Goal: Task Accomplishment & Management: Manage account settings

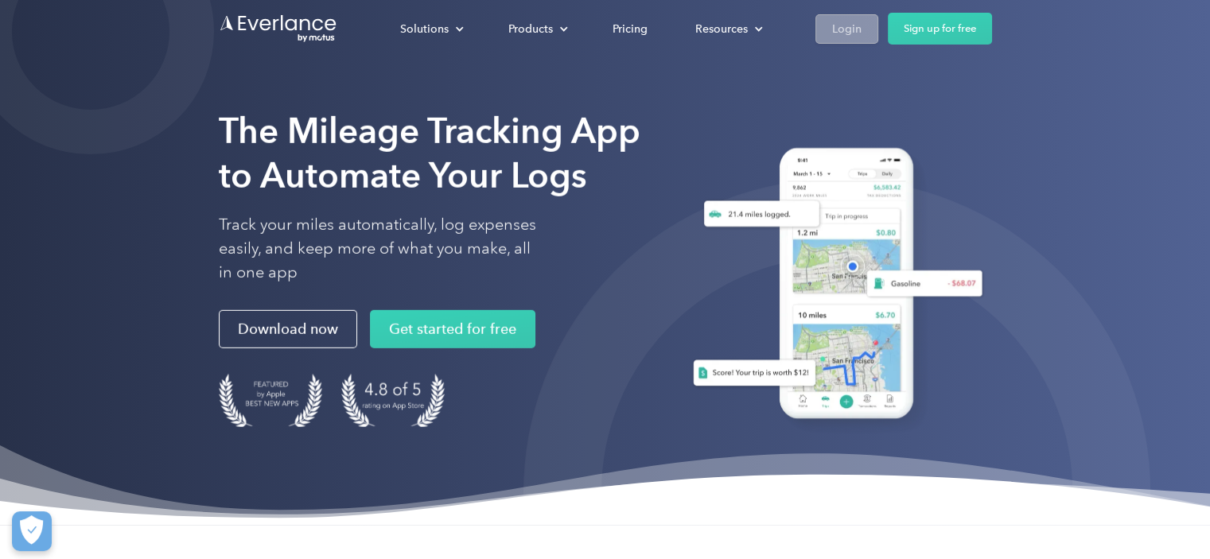
click at [855, 27] on div "Login" at bounding box center [846, 29] width 29 height 20
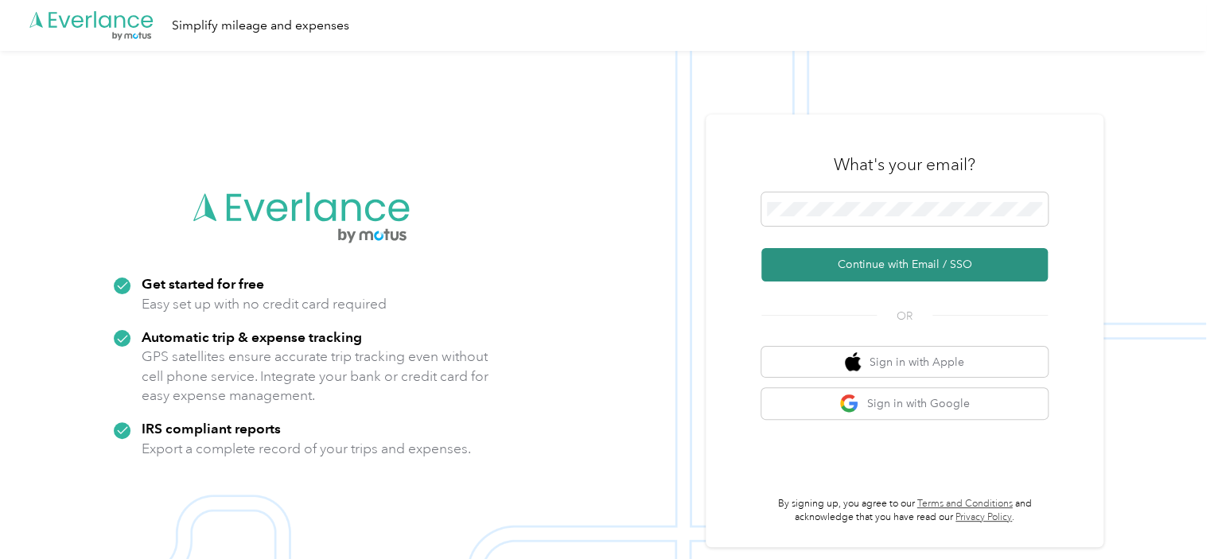
click at [848, 274] on button "Continue with Email / SSO" at bounding box center [904, 264] width 286 height 33
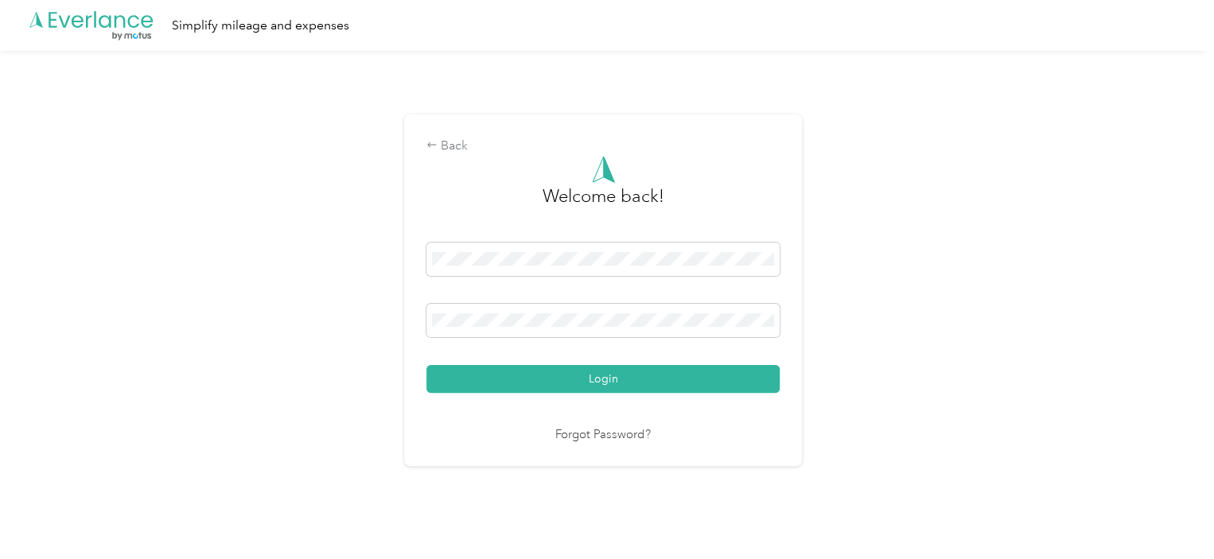
click at [566, 370] on button "Login" at bounding box center [602, 379] width 353 height 28
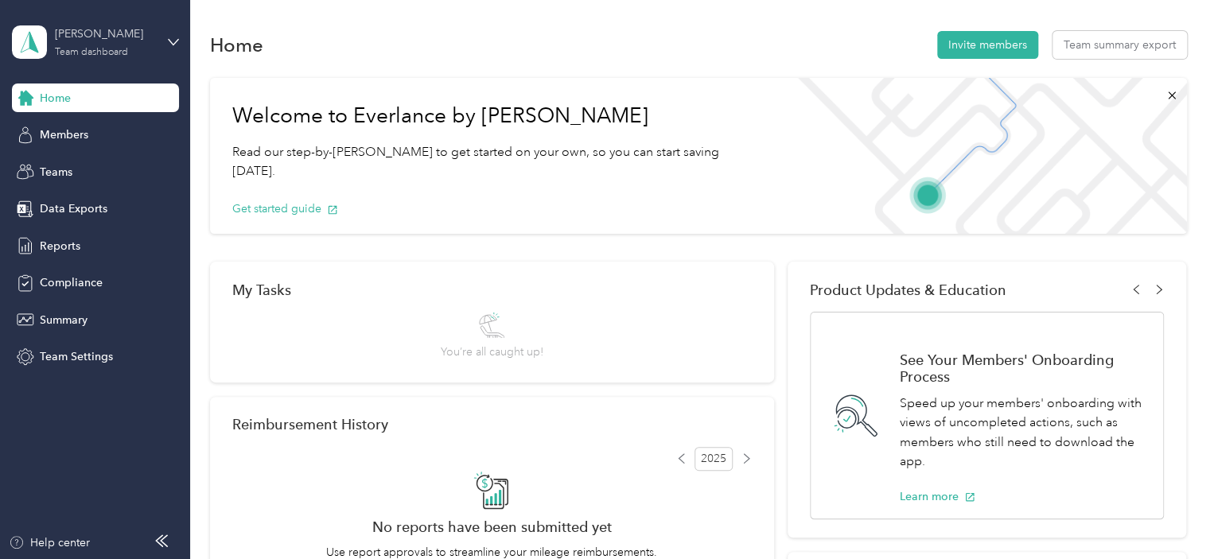
click at [139, 38] on div "[PERSON_NAME]" at bounding box center [104, 33] width 99 height 17
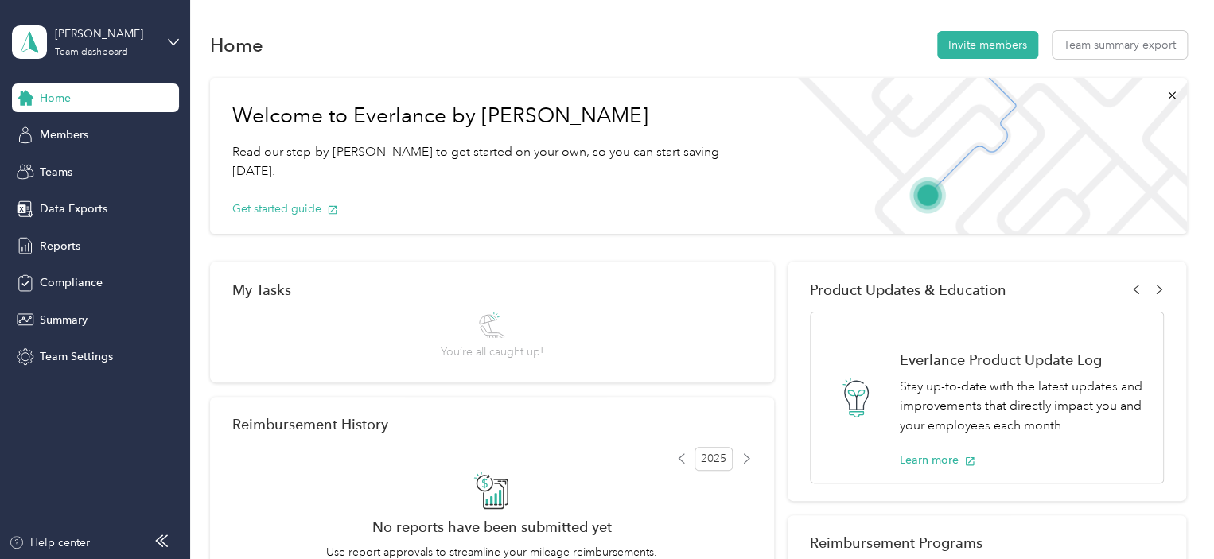
click at [111, 165] on div "Personal dashboard" at bounding box center [75, 158] width 100 height 17
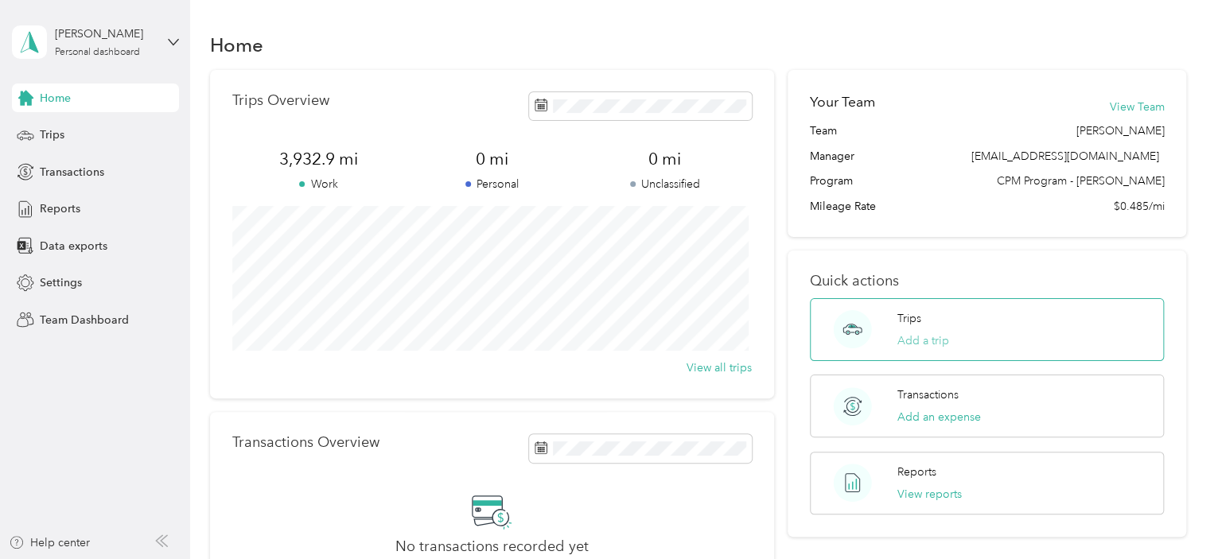
click at [939, 336] on button "Add a trip" at bounding box center [923, 340] width 52 height 17
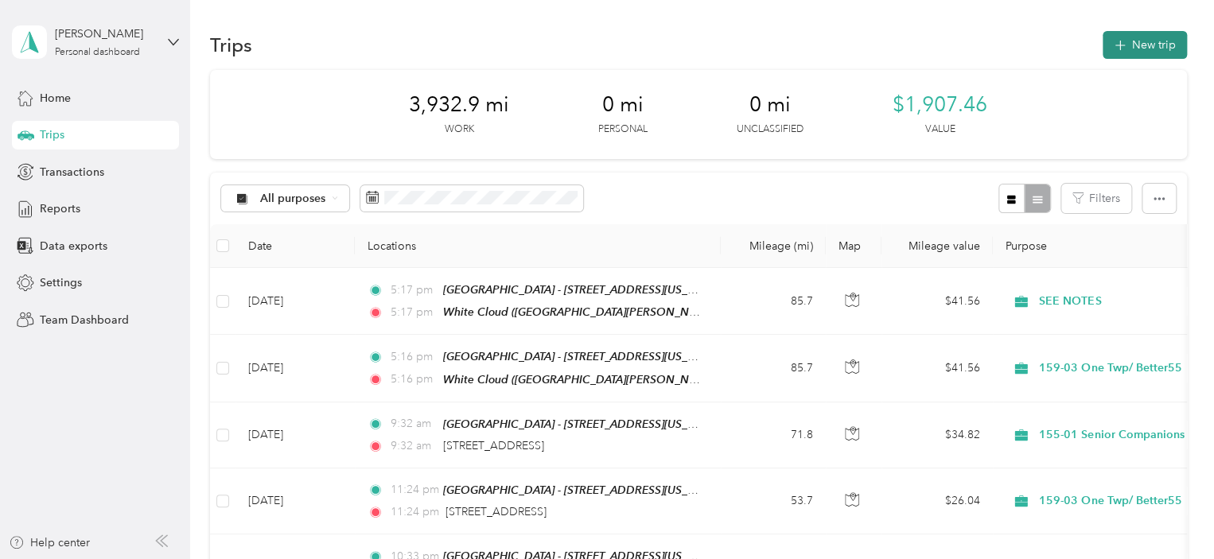
click at [1130, 45] on button "New trip" at bounding box center [1144, 45] width 84 height 28
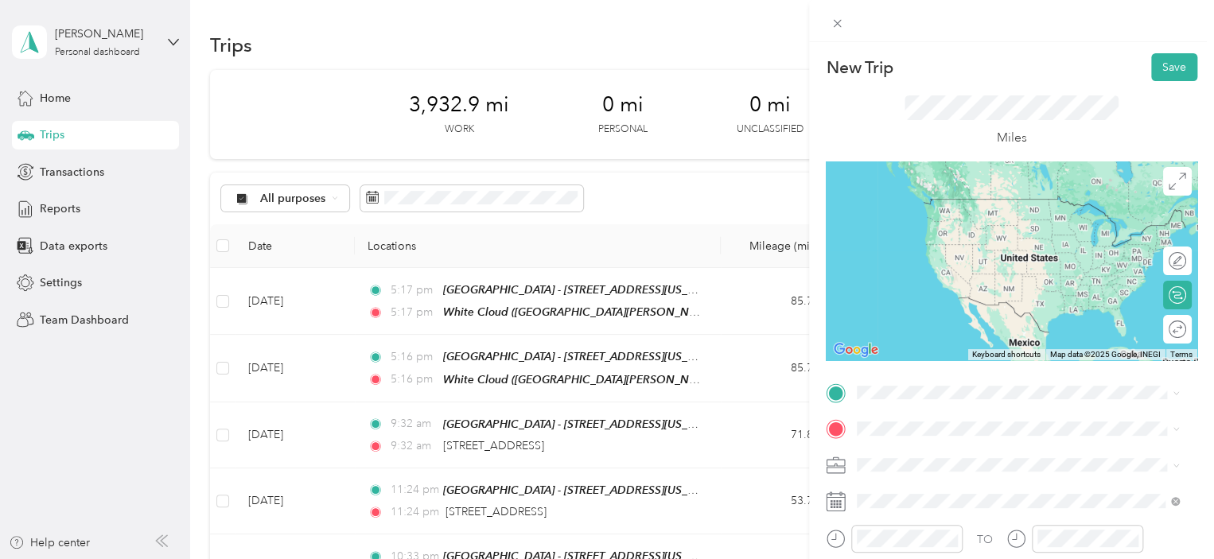
click at [941, 224] on span "[STREET_ADDRESS][US_STATE]" at bounding box center [966, 228] width 159 height 14
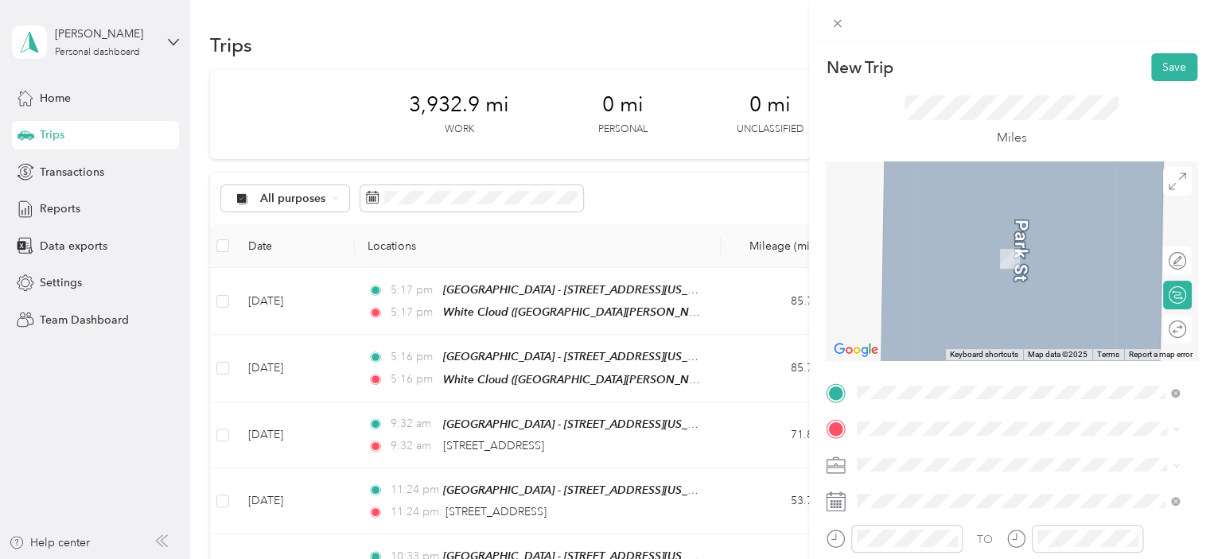
click at [957, 256] on span "[STREET_ADDRESS][US_STATE]" at bounding box center [966, 253] width 159 height 14
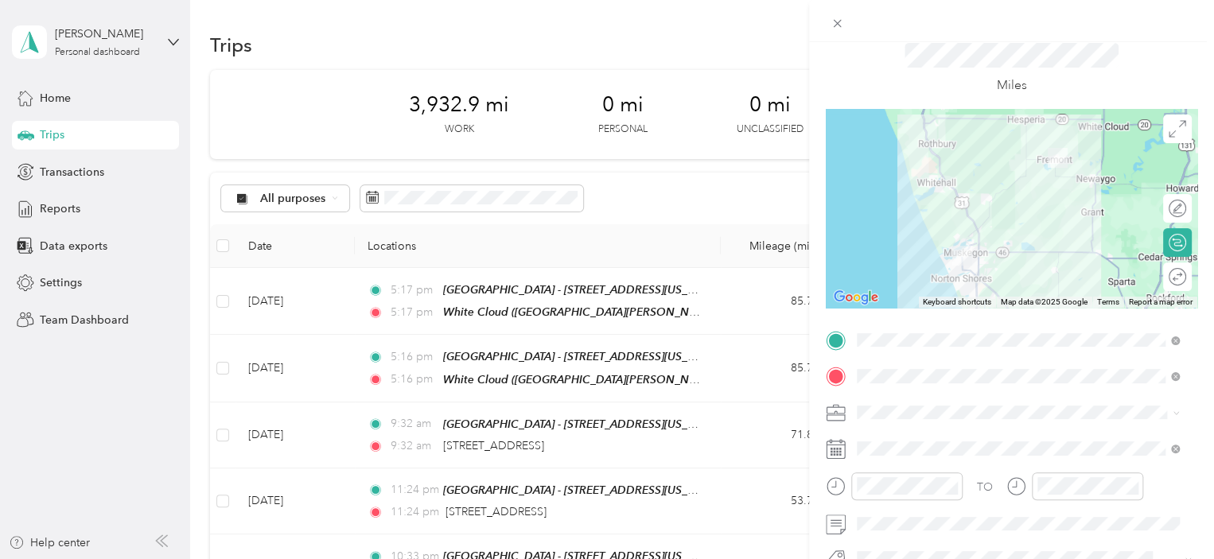
scroll to position [80, 0]
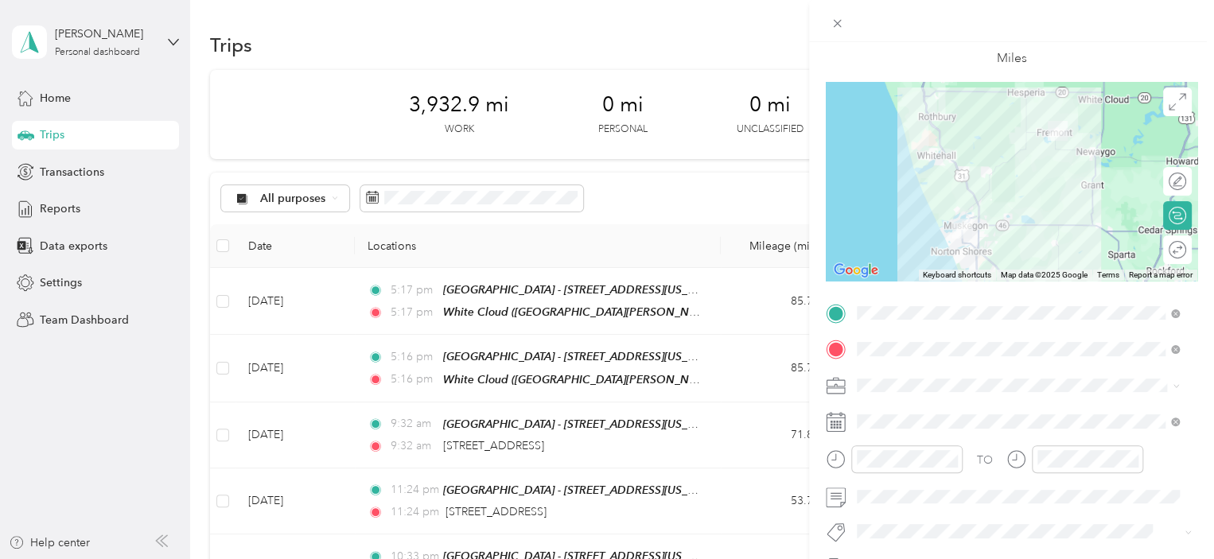
click at [913, 375] on span at bounding box center [1024, 385] width 346 height 25
click at [940, 192] on div "85/15 (FGP 150-01 / SCP 155-01)" at bounding box center [1017, 190] width 311 height 17
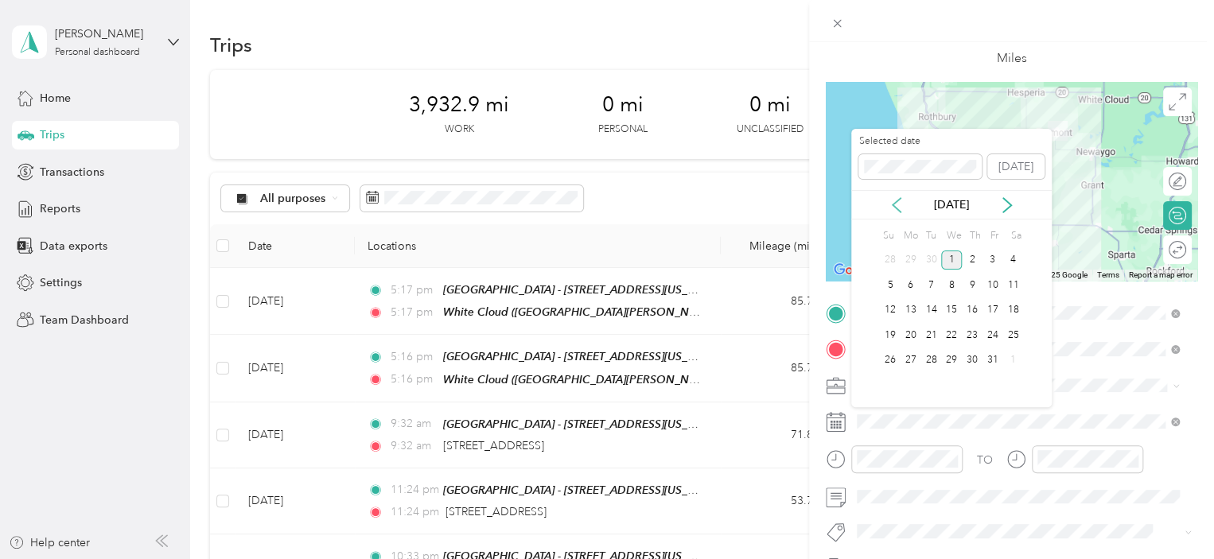
click at [896, 208] on icon at bounding box center [896, 205] width 8 height 14
click at [976, 333] on div "25" at bounding box center [972, 335] width 21 height 20
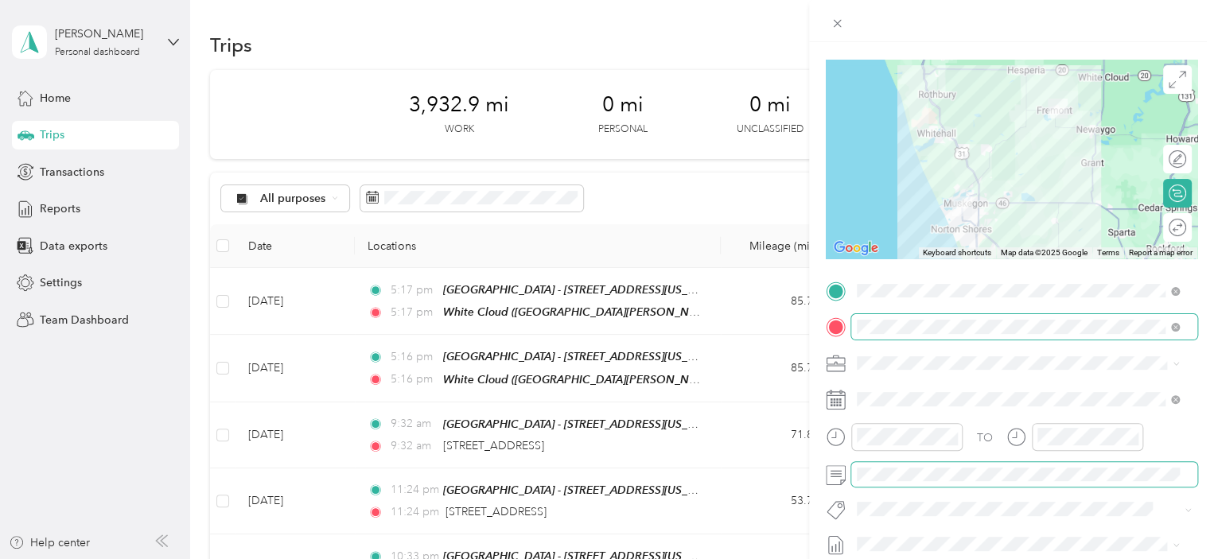
scroll to position [0, 0]
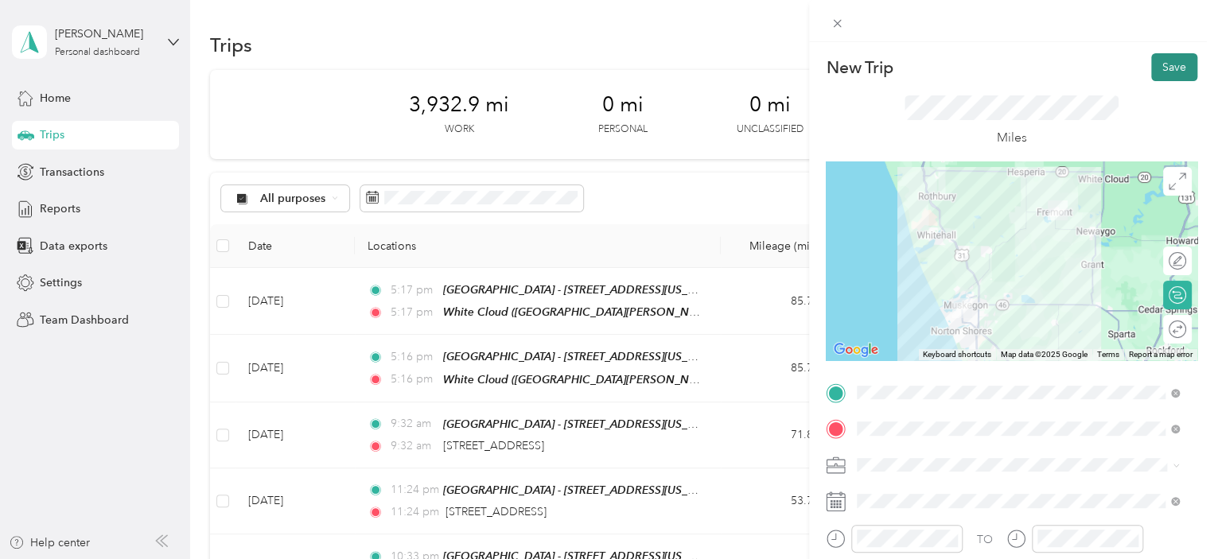
click at [1161, 68] on button "Save" at bounding box center [1174, 67] width 46 height 28
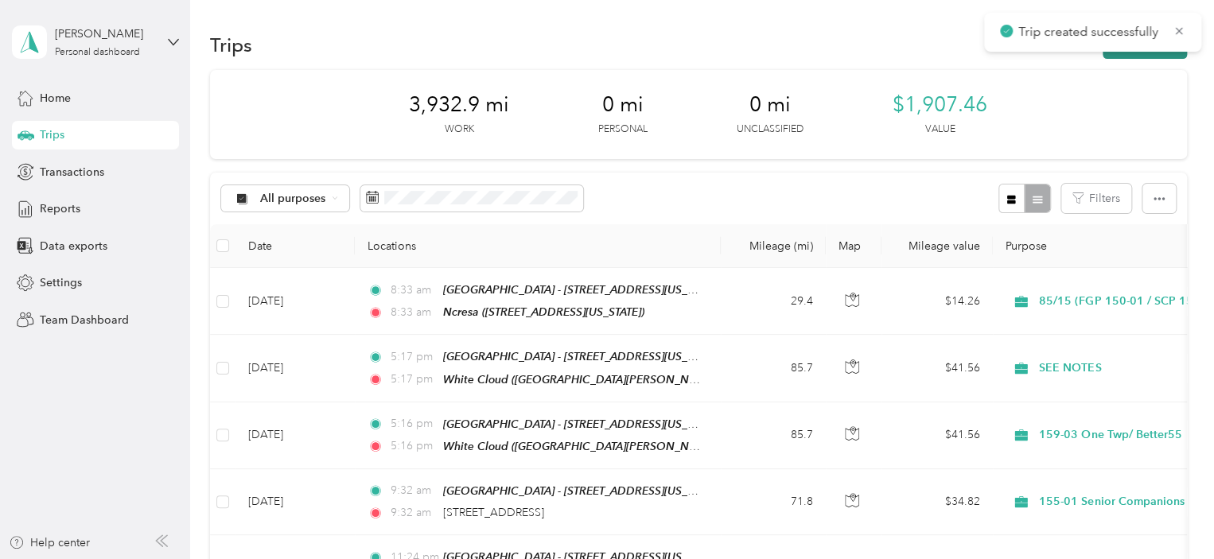
click at [1136, 55] on button "New trip" at bounding box center [1144, 45] width 84 height 28
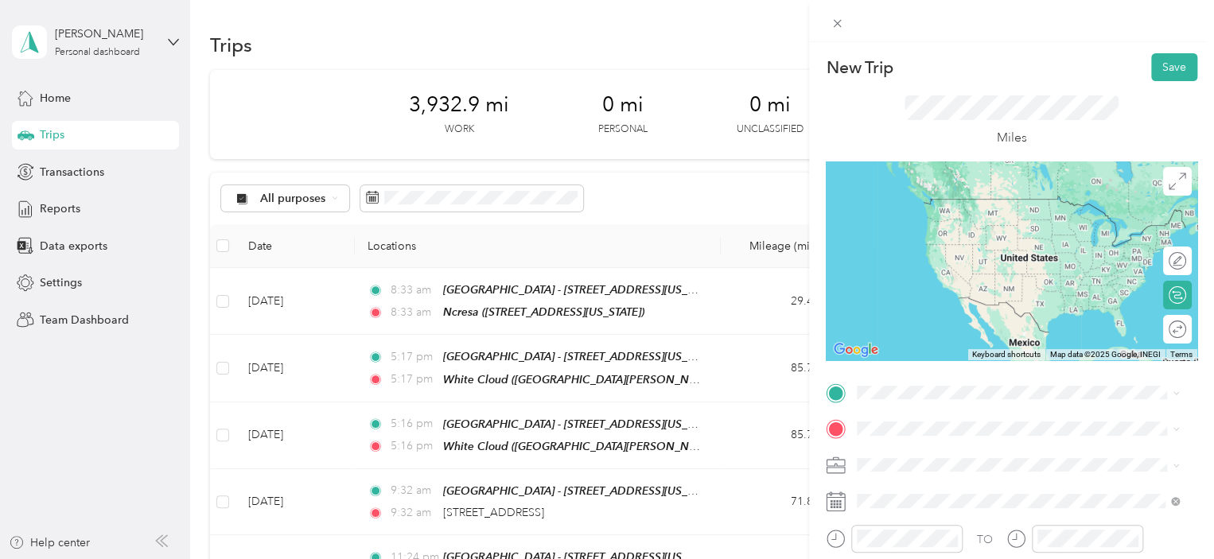
click at [974, 218] on span "[STREET_ADDRESS][US_STATE]" at bounding box center [966, 219] width 159 height 14
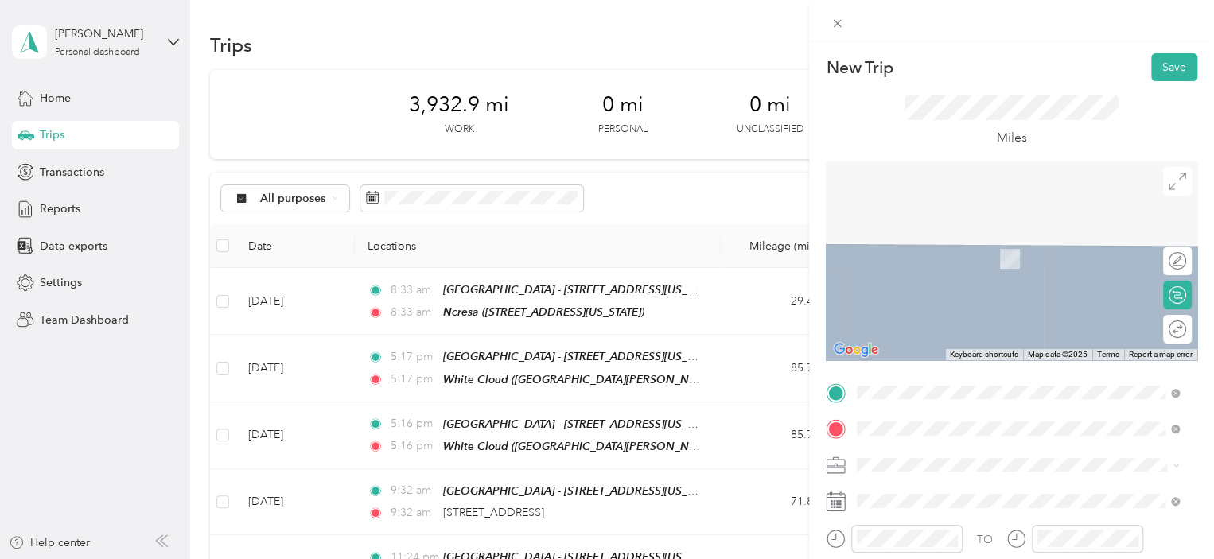
click at [955, 267] on div "[GEOGRAPHIC_DATA] [STREET_ADDRESS][US_STATE]" at bounding box center [966, 250] width 159 height 33
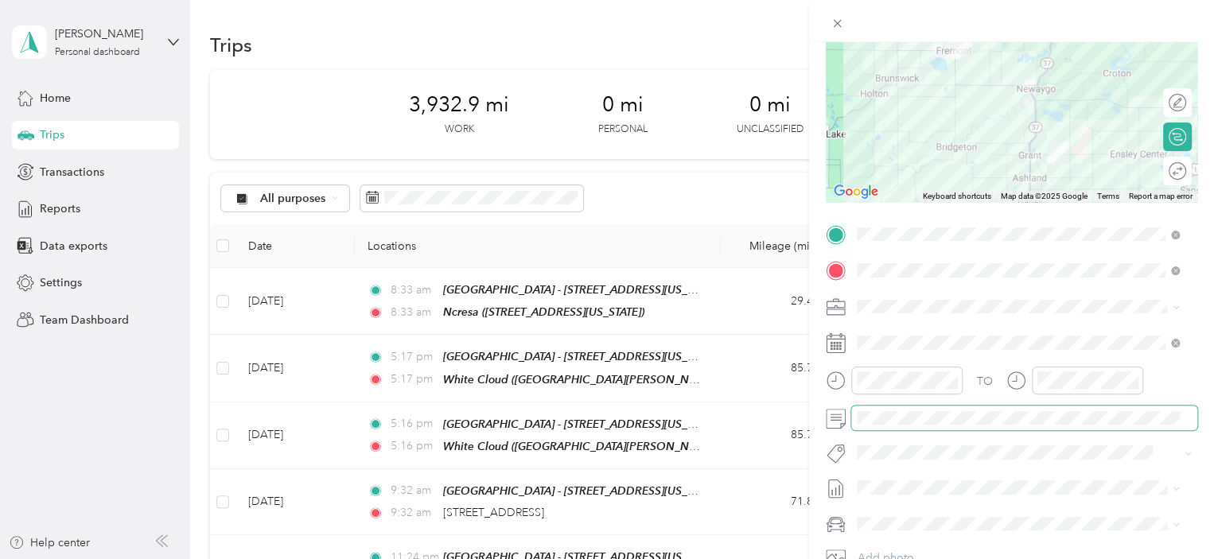
scroll to position [159, 0]
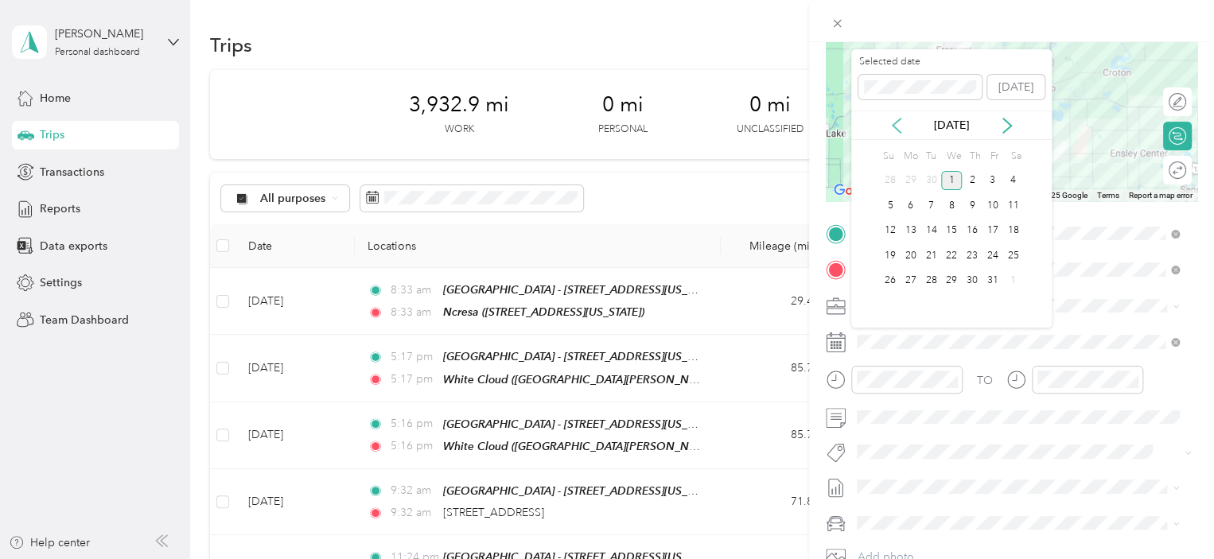
click at [894, 118] on icon at bounding box center [896, 126] width 16 height 16
click at [970, 258] on div "25" at bounding box center [972, 256] width 21 height 20
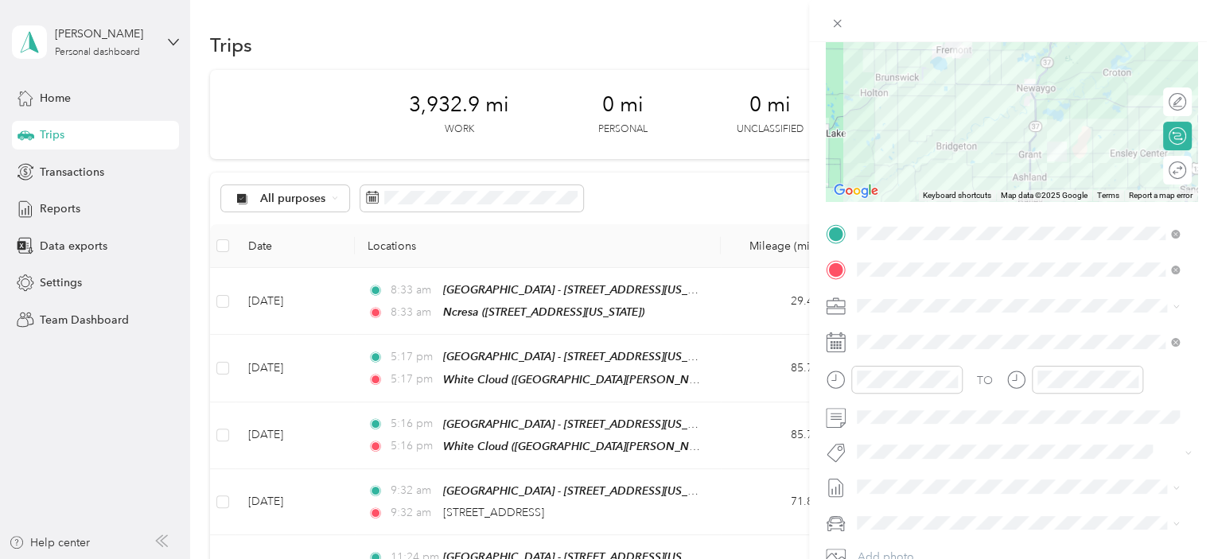
click at [865, 295] on span at bounding box center [1024, 305] width 346 height 25
click at [904, 448] on li "159-03 One Twp/ Better55" at bounding box center [1017, 445] width 333 height 28
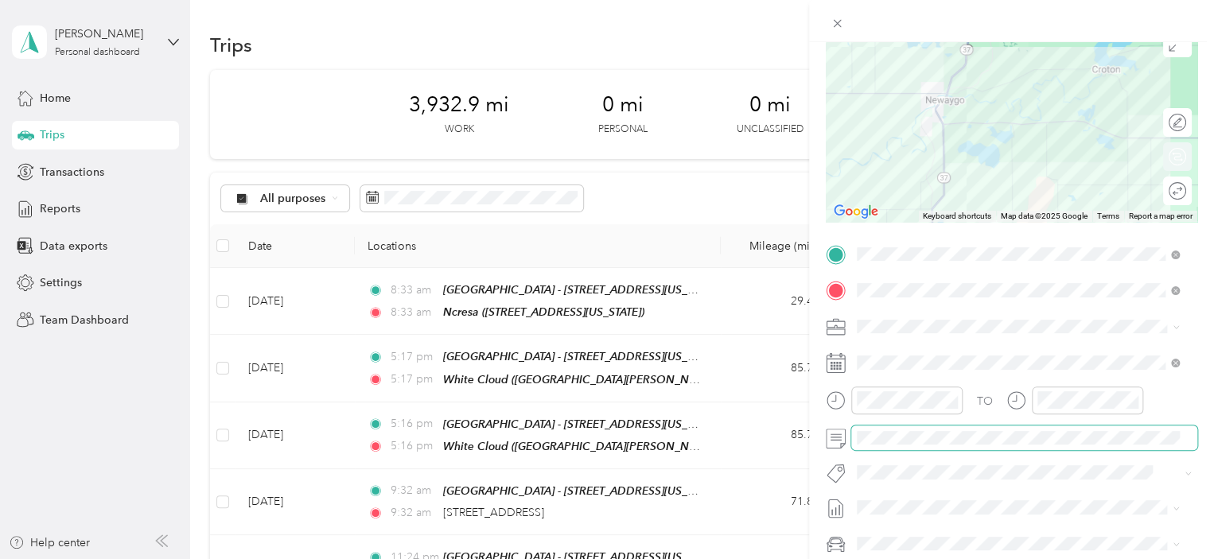
scroll to position [0, 0]
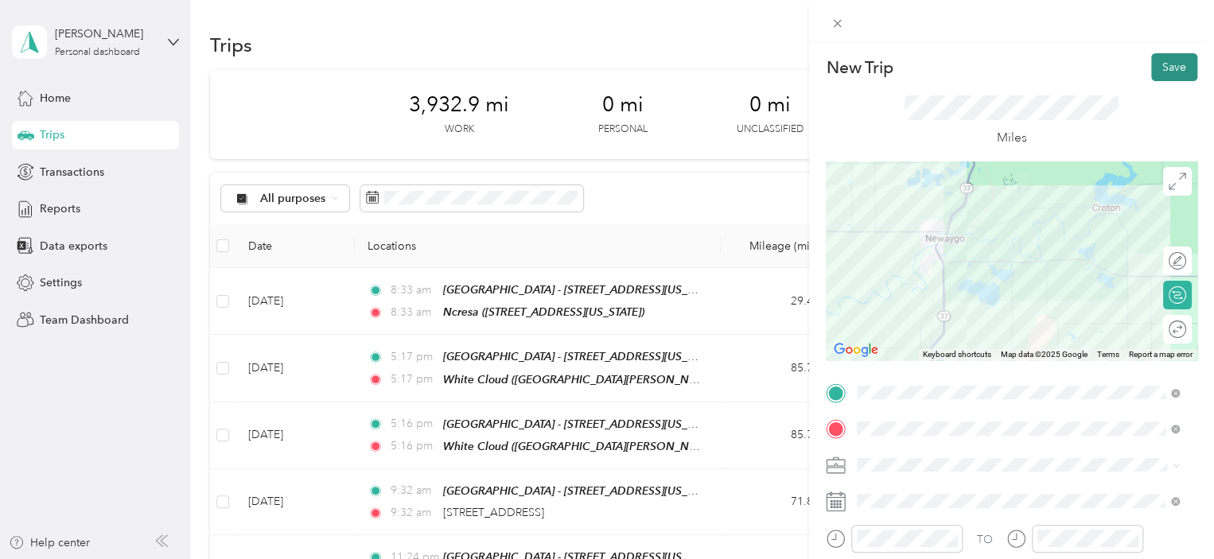
click at [1154, 60] on button "Save" at bounding box center [1174, 67] width 46 height 28
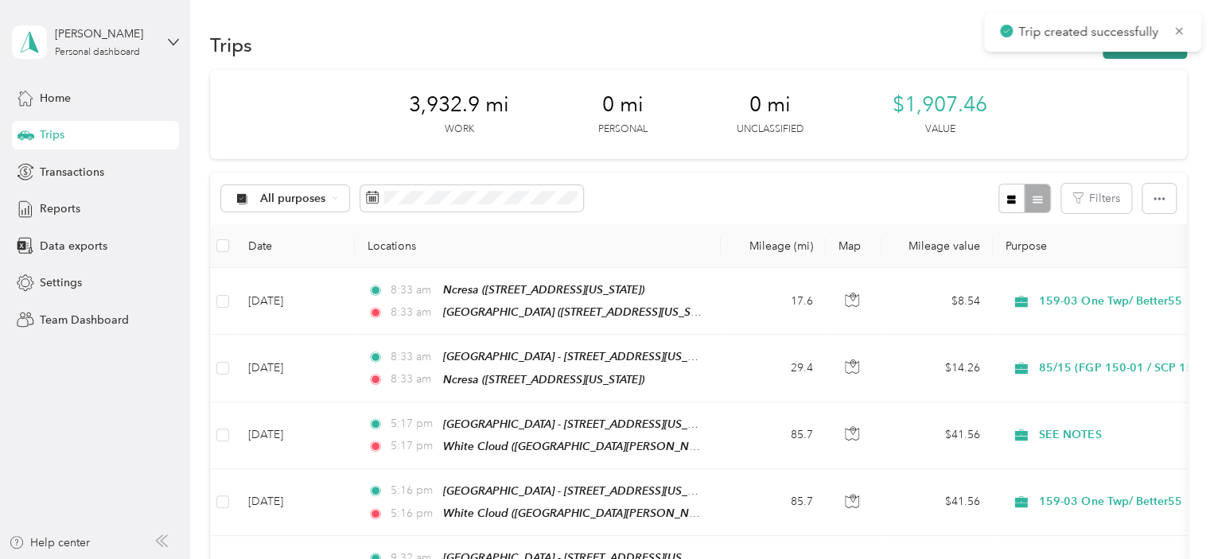
click at [1149, 53] on button "New trip" at bounding box center [1144, 45] width 84 height 28
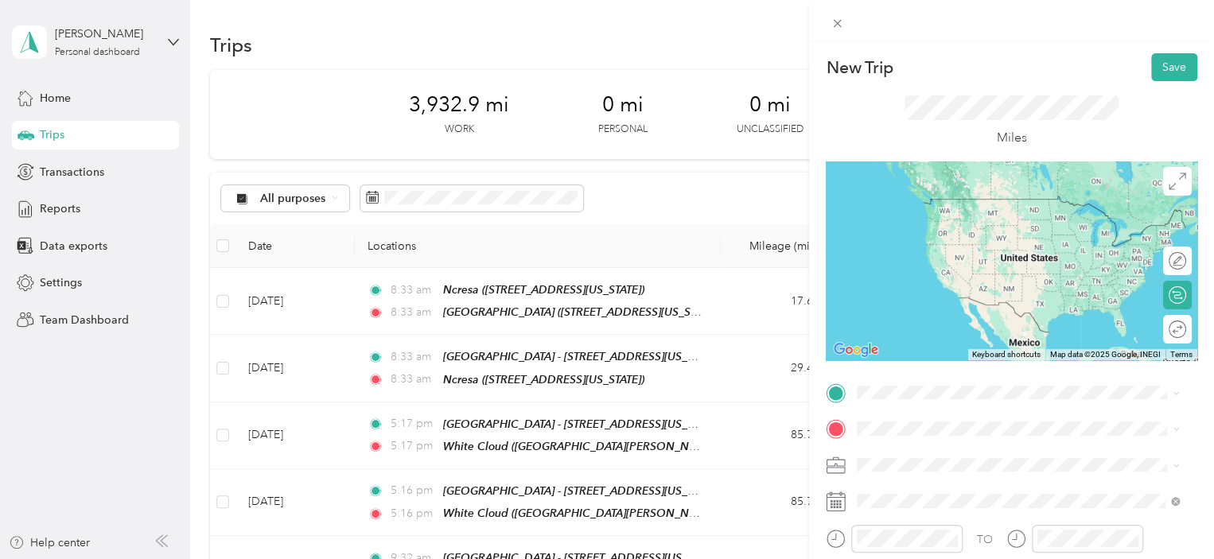
click at [997, 226] on div "[GEOGRAPHIC_DATA] [STREET_ADDRESS][US_STATE]" at bounding box center [966, 208] width 159 height 33
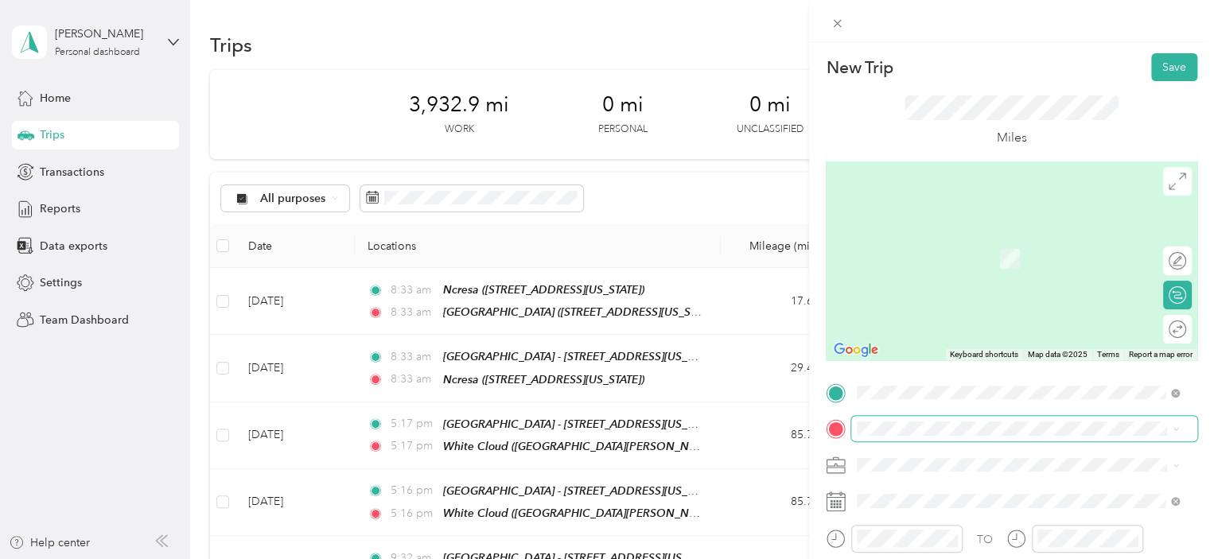
click at [926, 421] on span at bounding box center [1024, 428] width 346 height 25
click at [1035, 255] on div "TEAM Muskegon - [STREET_ADDRESS][US_STATE]" at bounding box center [1000, 253] width 226 height 39
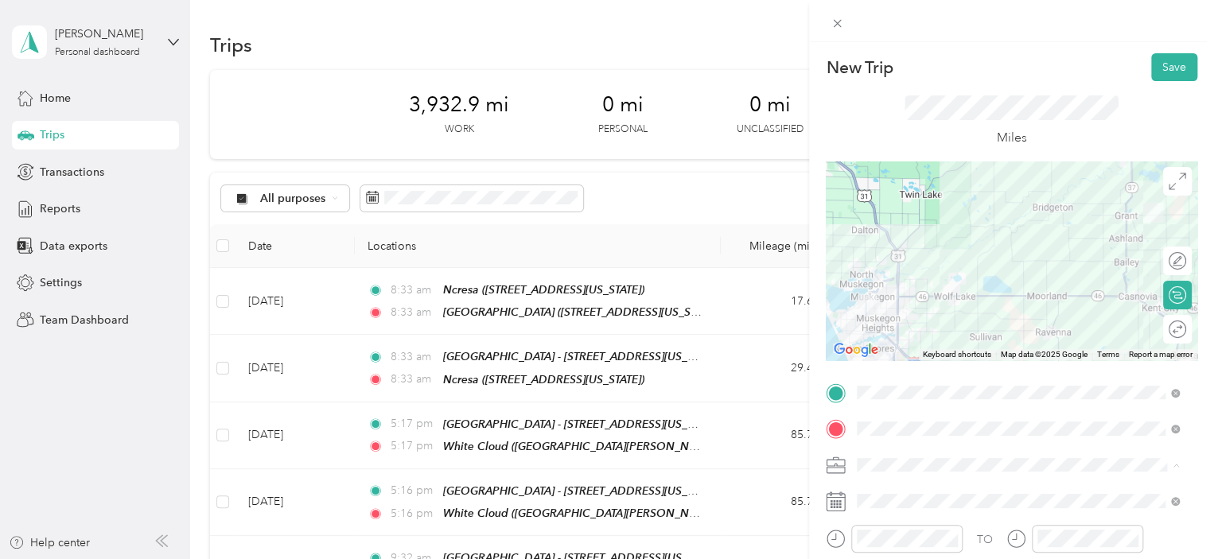
click at [961, 354] on li "159-03 One Twp/ Better55" at bounding box center [1017, 354] width 333 height 28
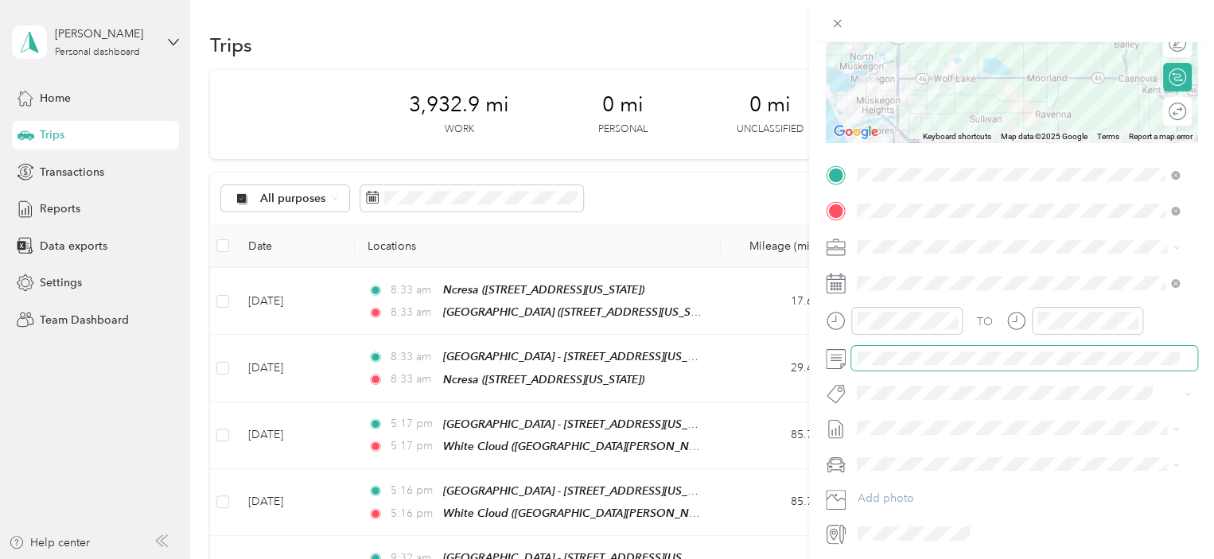
scroll to position [195, 0]
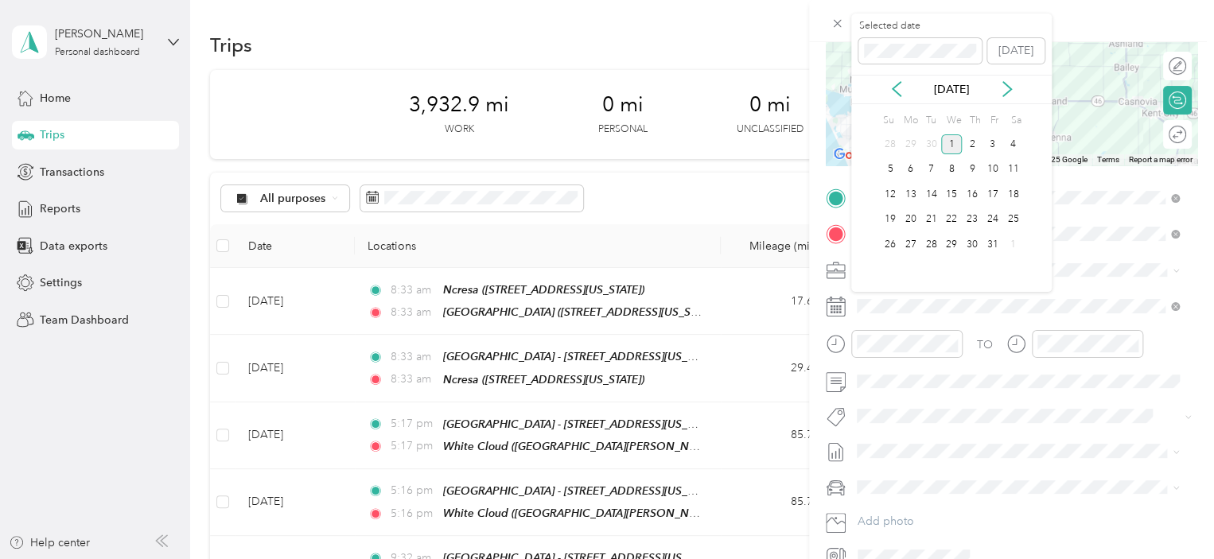
drag, startPoint x: 894, startPoint y: 87, endPoint x: 904, endPoint y: 106, distance: 20.6
click at [895, 87] on icon at bounding box center [896, 89] width 16 height 16
click at [970, 220] on div "25" at bounding box center [972, 220] width 21 height 20
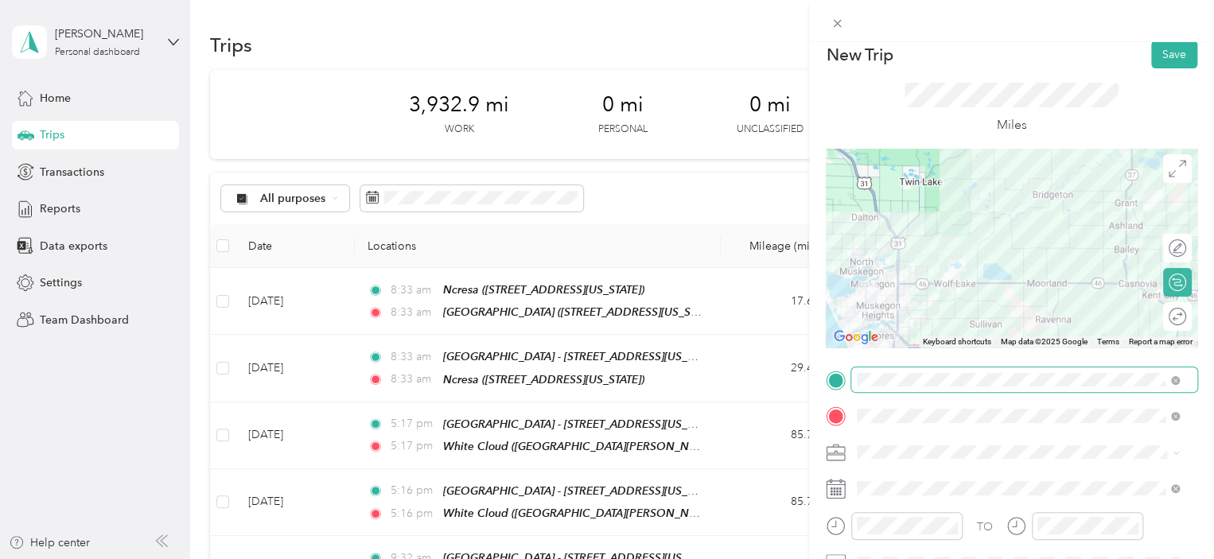
scroll to position [0, 0]
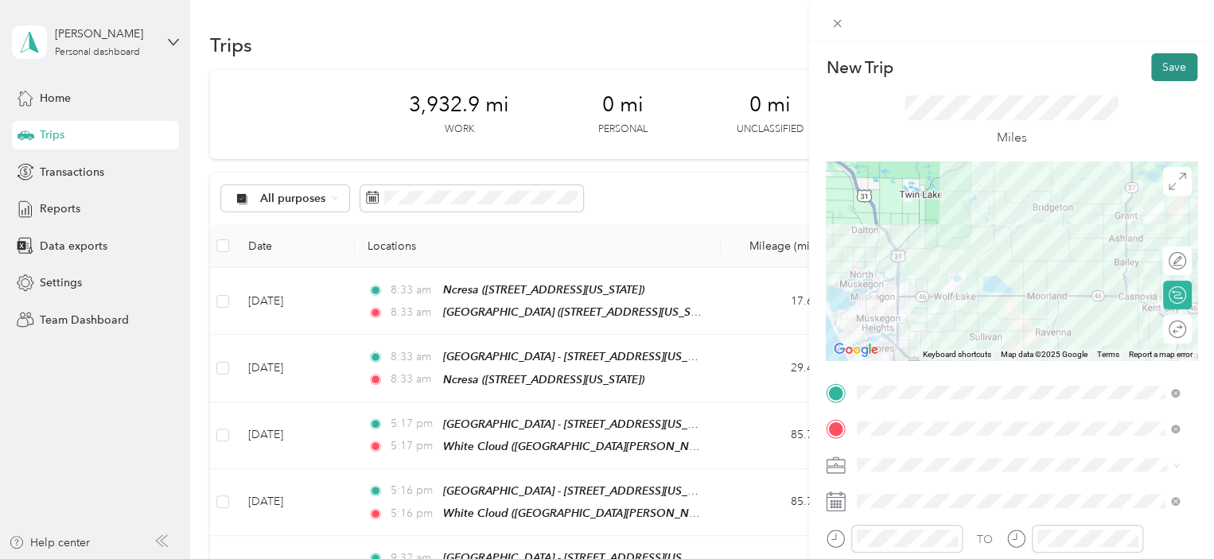
click at [1165, 66] on button "Save" at bounding box center [1174, 67] width 46 height 28
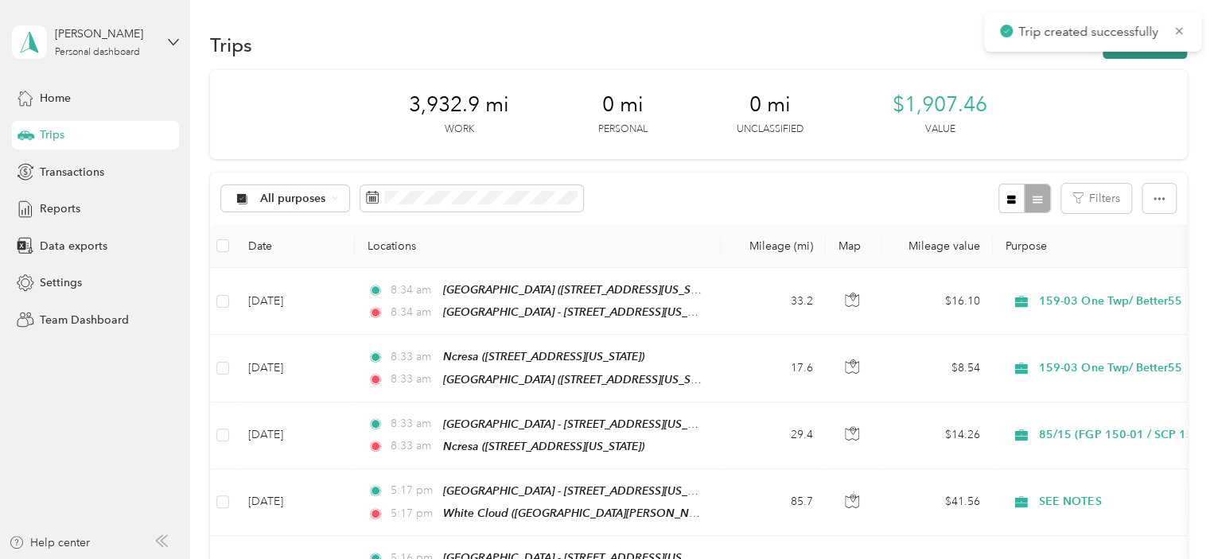
click at [1131, 52] on button "New trip" at bounding box center [1144, 45] width 84 height 28
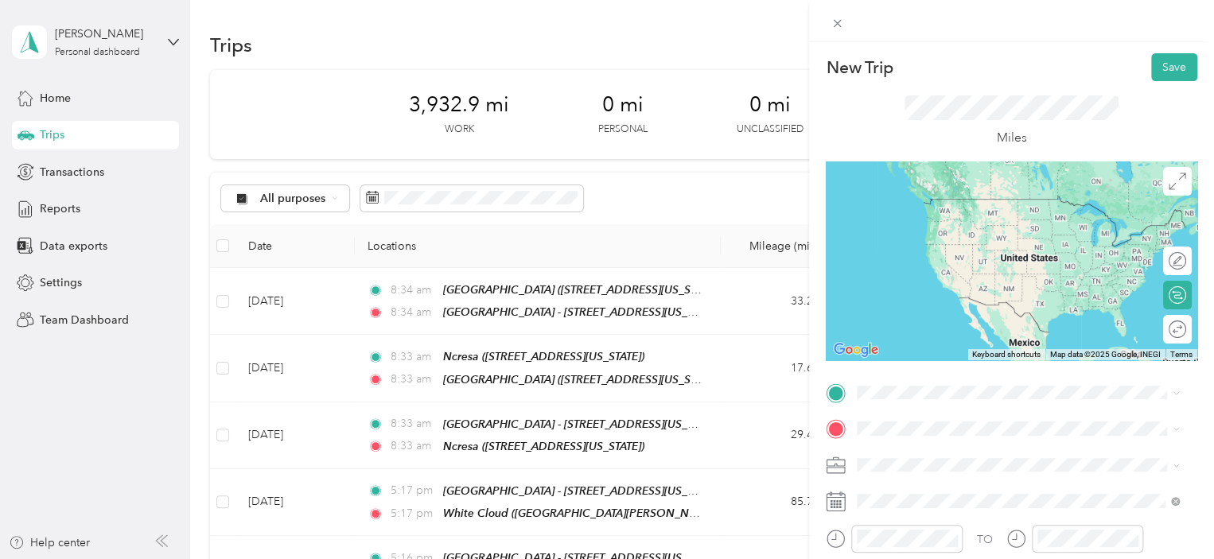
click at [1046, 228] on span "[STREET_ADDRESS][US_STATE]" at bounding box center [966, 224] width 159 height 14
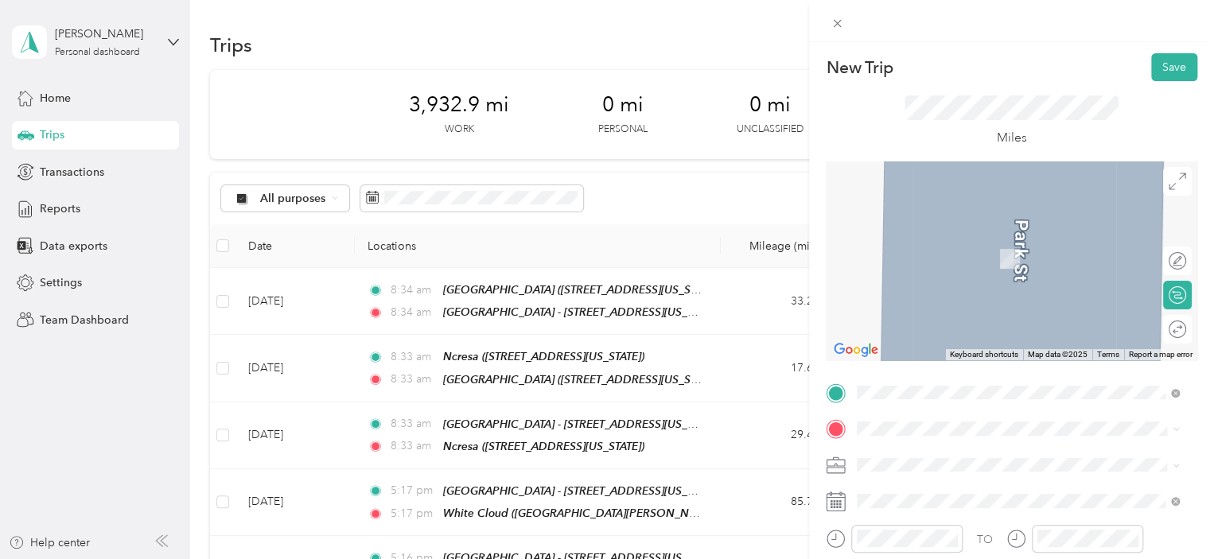
click at [1032, 296] on span "[STREET_ADDRESS][US_STATE]" at bounding box center [966, 289] width 159 height 14
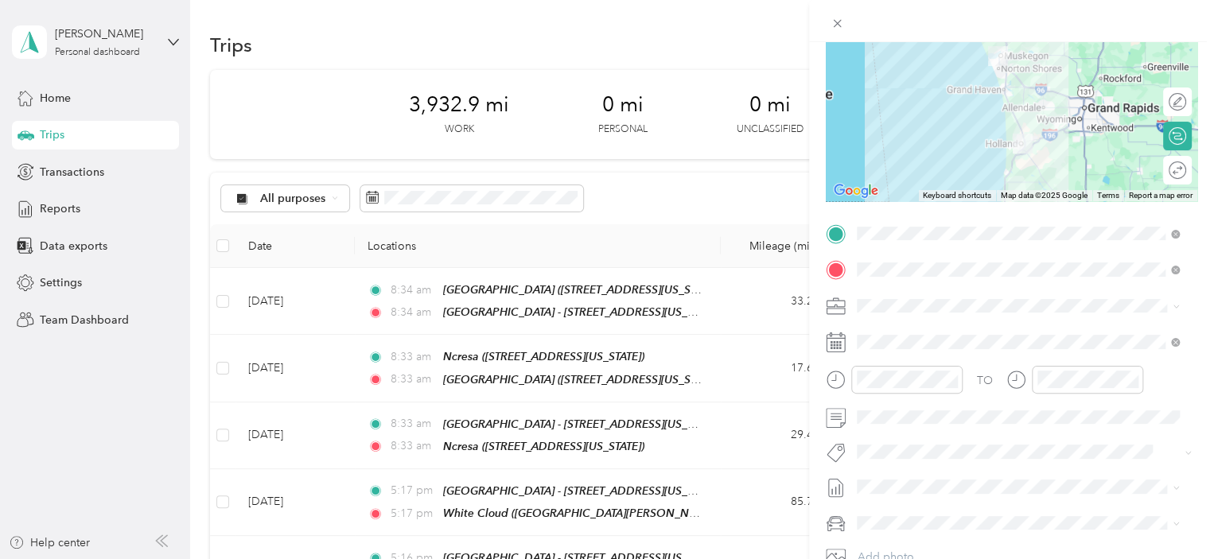
click at [930, 328] on div "SEE NOTES" at bounding box center [1008, 325] width 293 height 17
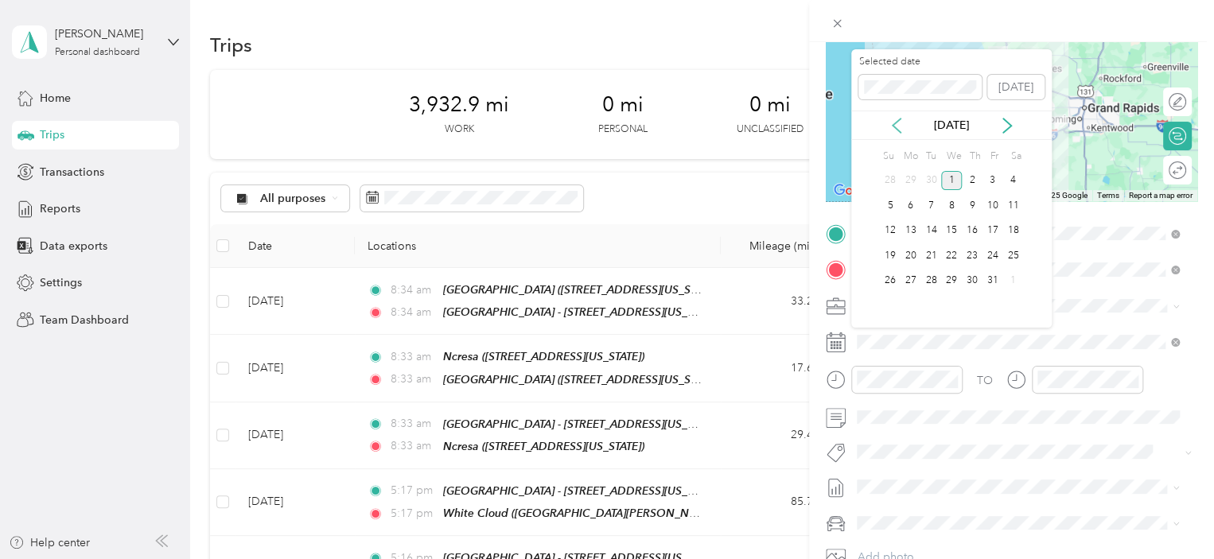
click at [898, 120] on icon at bounding box center [896, 126] width 16 height 16
click at [996, 258] on div "26" at bounding box center [992, 256] width 21 height 20
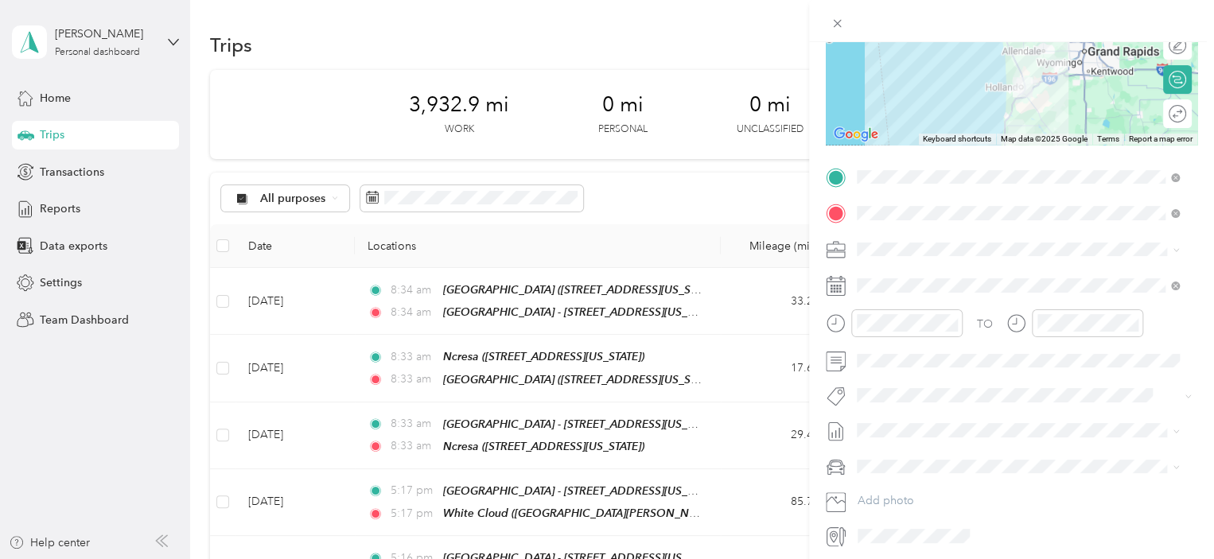
scroll to position [274, 0]
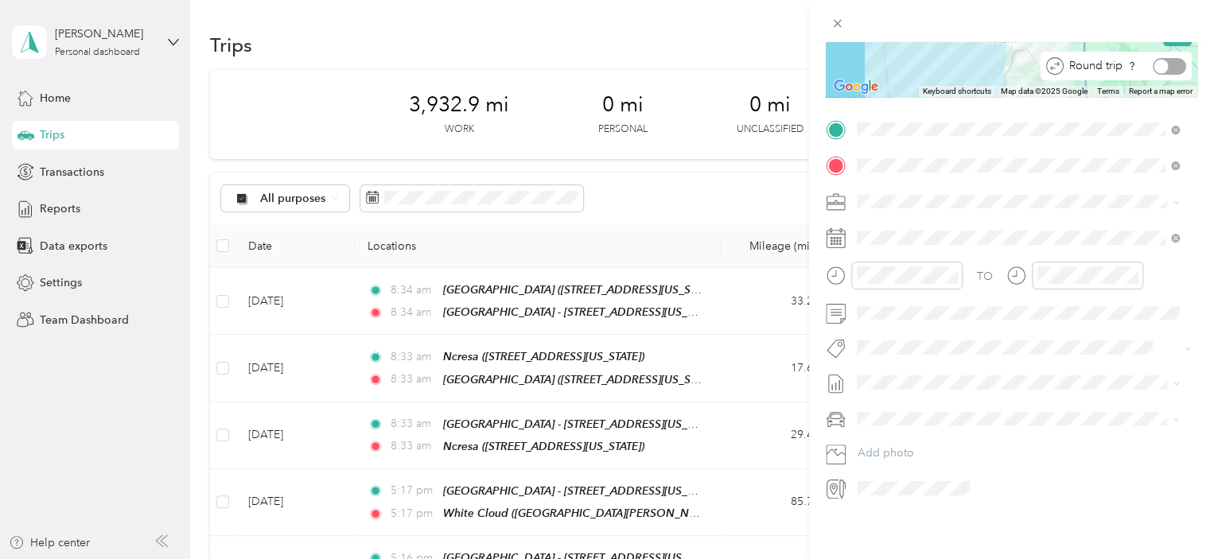
click at [1168, 58] on div at bounding box center [1169, 66] width 33 height 17
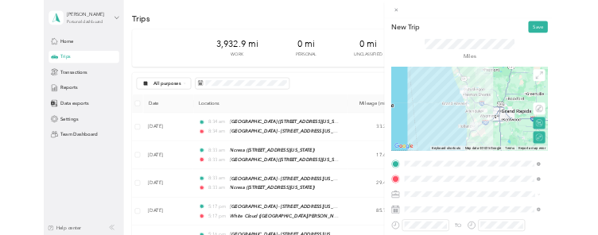
scroll to position [0, 0]
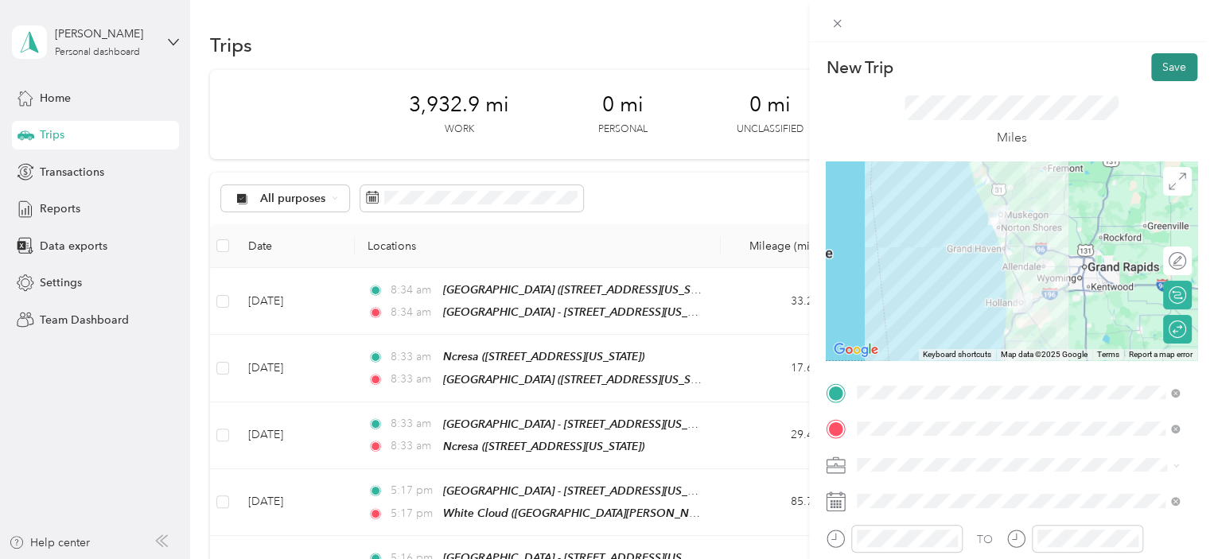
click at [1161, 62] on button "Save" at bounding box center [1174, 67] width 46 height 28
